Goal: Information Seeking & Learning: Learn about a topic

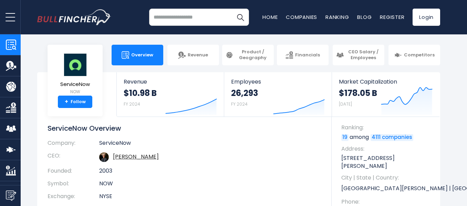
drag, startPoint x: 468, startPoint y: 19, endPoint x: 468, endPoint y: 11, distance: 7.2
click at [466, 11] on html "Overview Revenue Product / Geography" at bounding box center [233, 103] width 467 height 206
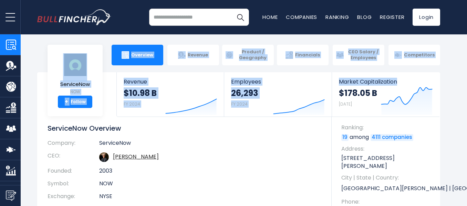
drag, startPoint x: 466, startPoint y: 10, endPoint x: 469, endPoint y: 23, distance: 13.8
click at [466, 23] on html "Overview Revenue Product / Geography" at bounding box center [233, 103] width 467 height 206
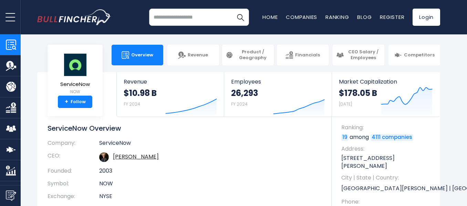
click at [296, 139] on div "ServiceNow Overview Company: ServiceNow CEO: [PERSON_NAME] Founded: 2003 Symbol…" at bounding box center [189, 188] width 284 height 128
